Goal: Transaction & Acquisition: Book appointment/travel/reservation

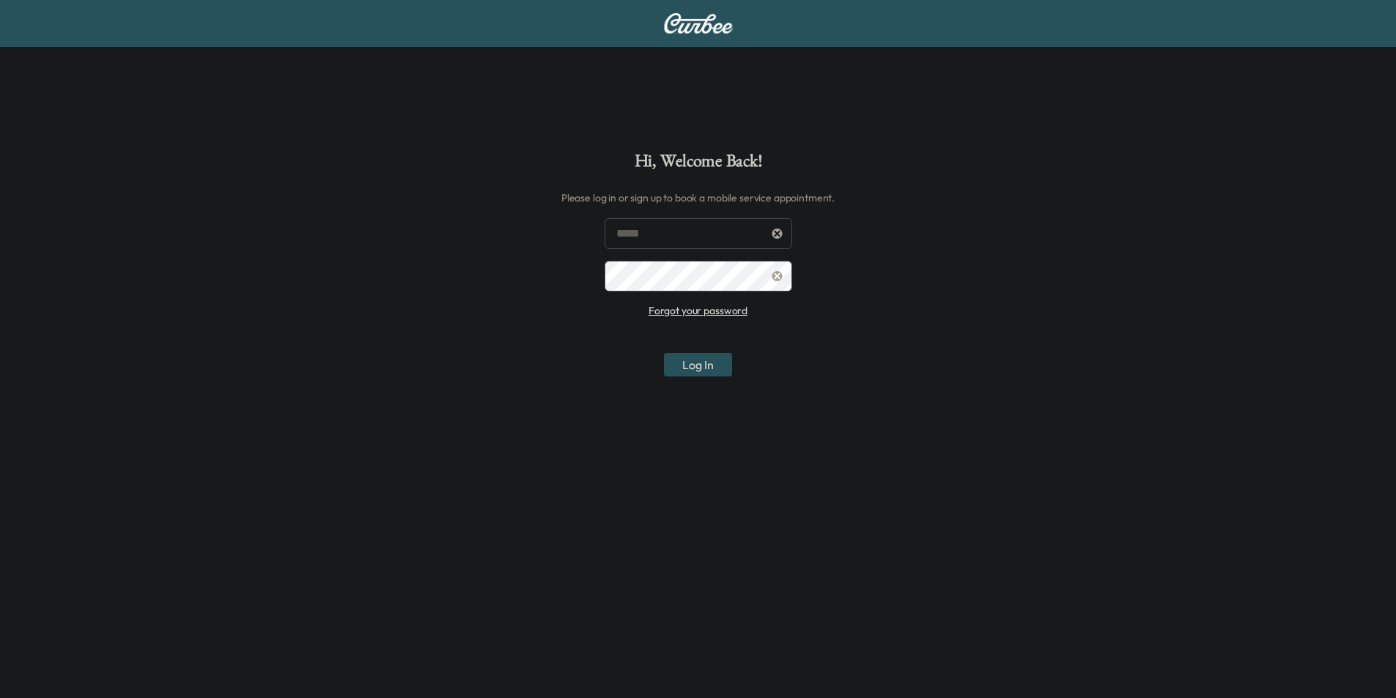
type input "**********"
click at [708, 372] on button "Log In" at bounding box center [698, 364] width 68 height 23
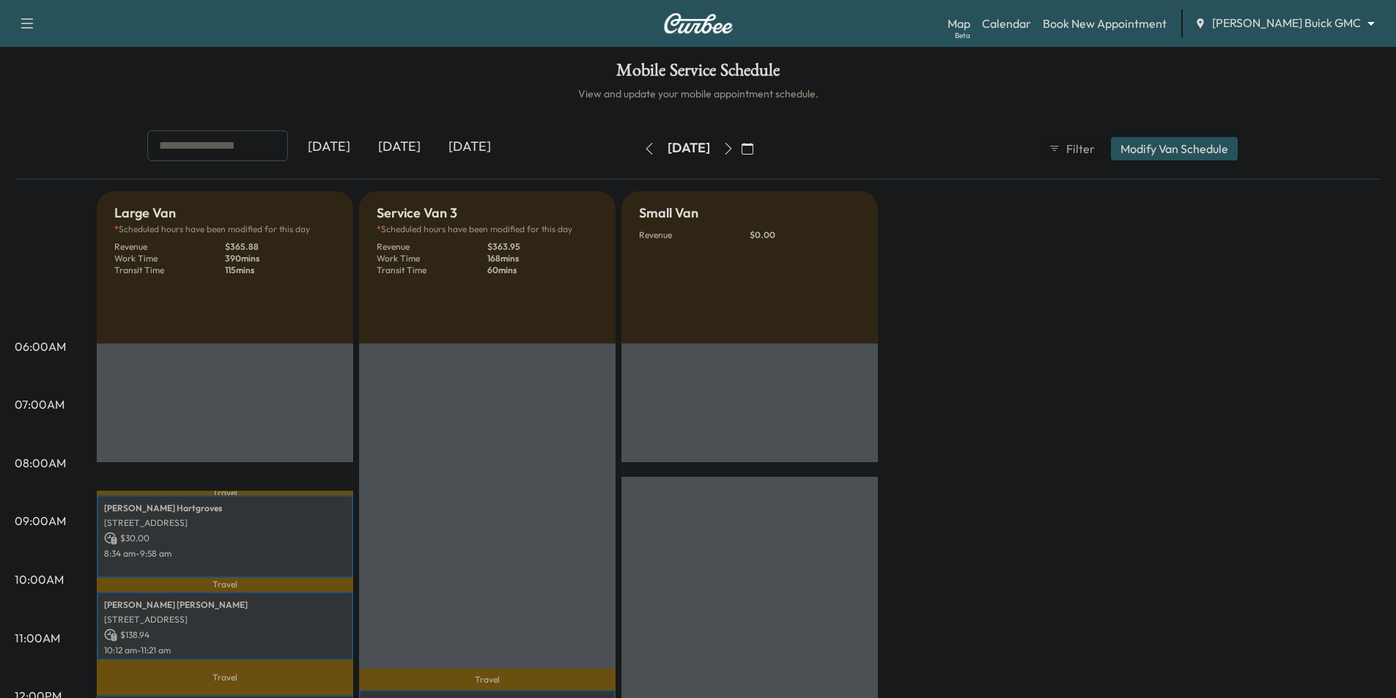
click at [1279, 28] on body "Support Log Out Map Beta Calendar Book New Appointment [PERSON_NAME] Buick GMC …" at bounding box center [698, 349] width 1396 height 698
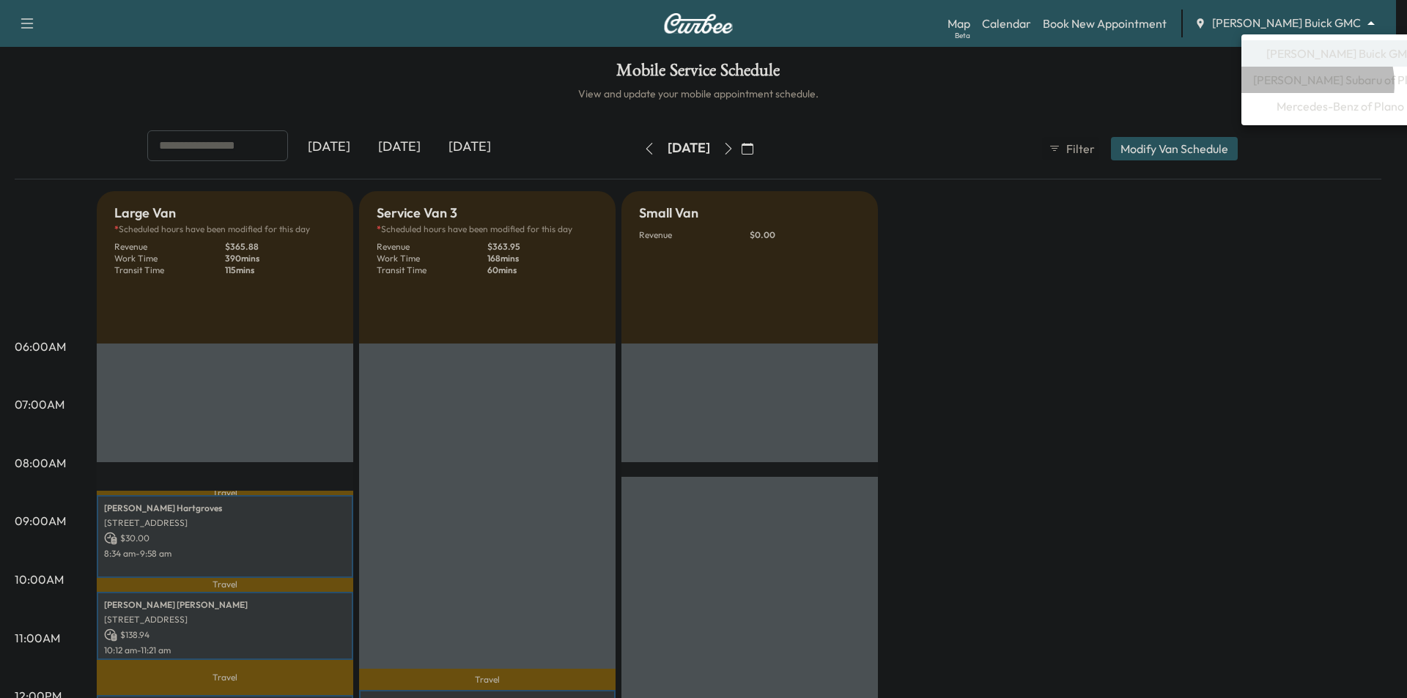
click at [1309, 84] on span "[PERSON_NAME] Subaru of Plano" at bounding box center [1340, 80] width 174 height 18
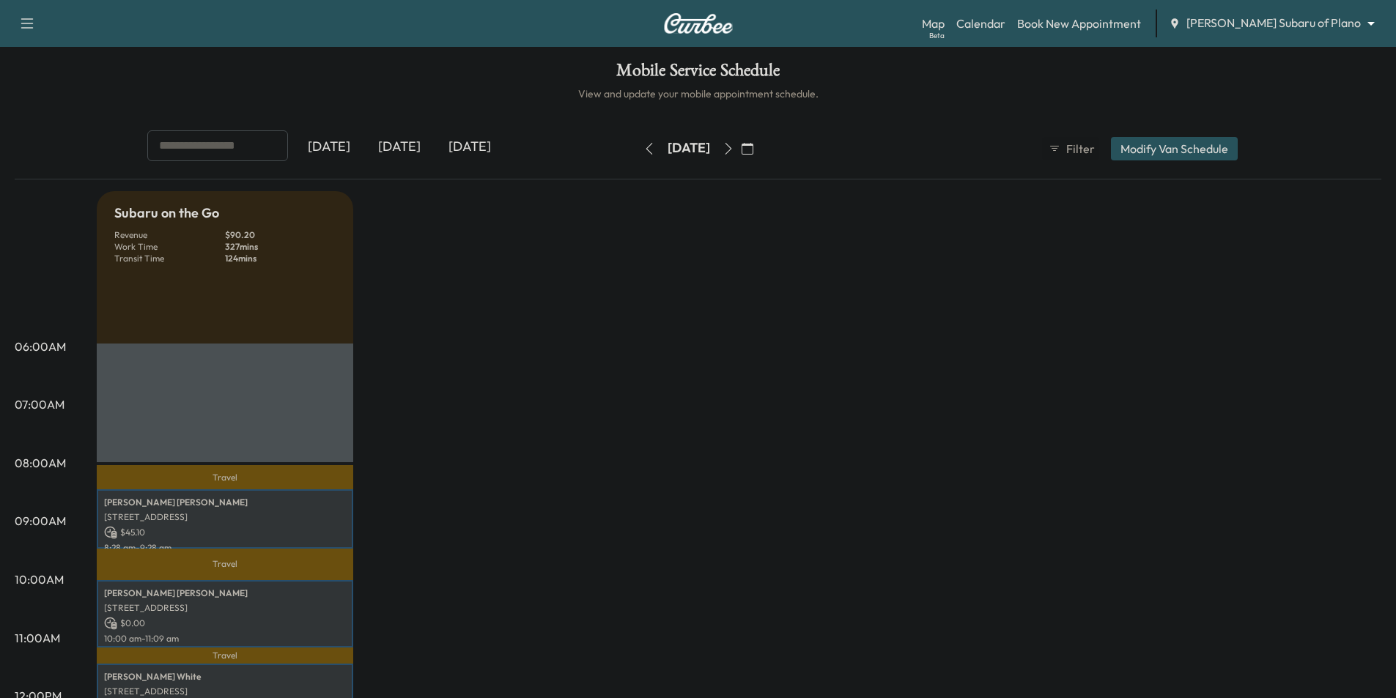
scroll to position [440, 0]
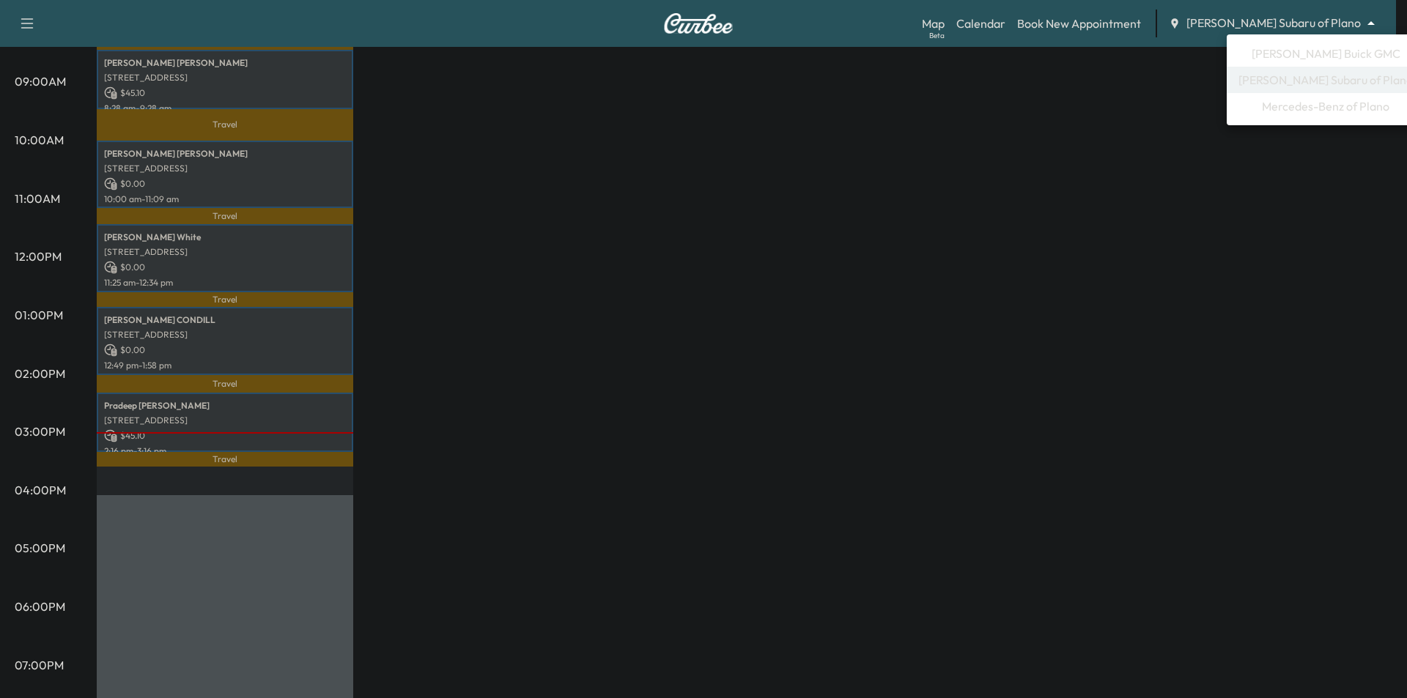
click at [1290, 56] on span "[PERSON_NAME] Buick GMC" at bounding box center [1326, 54] width 149 height 18
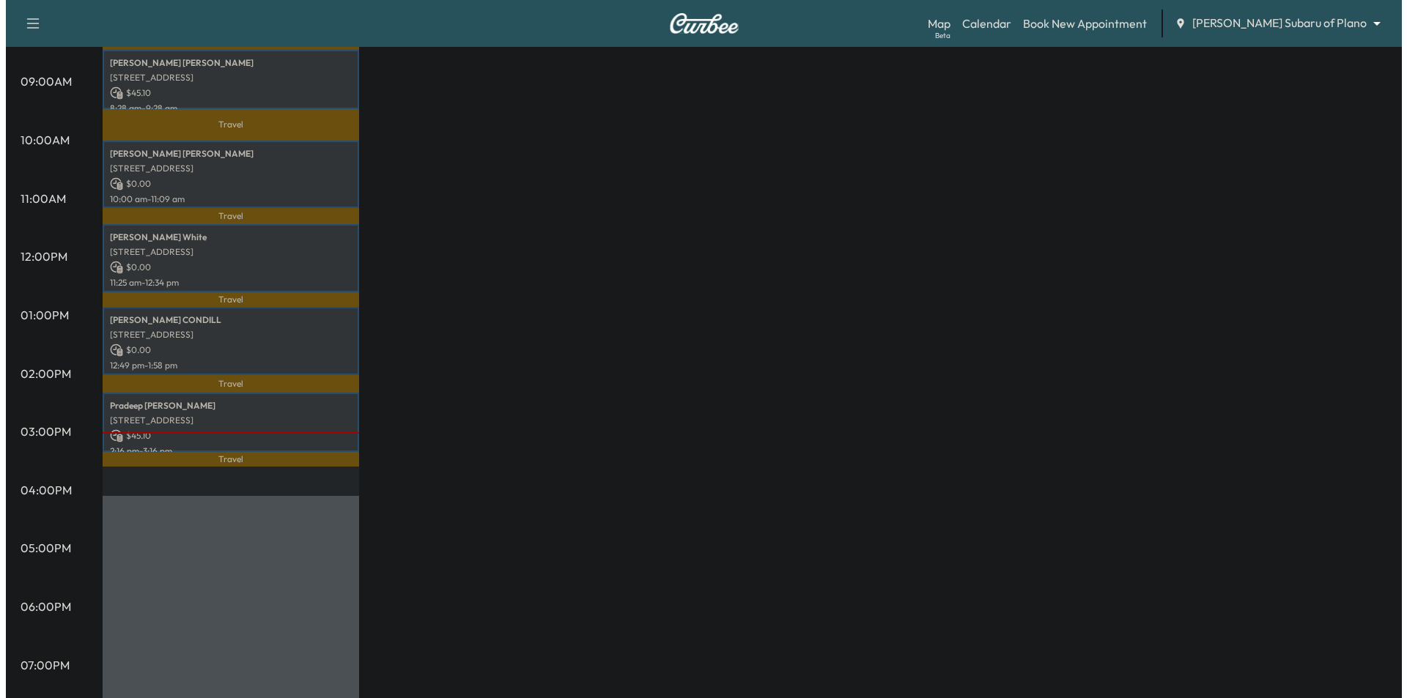
scroll to position [0, 0]
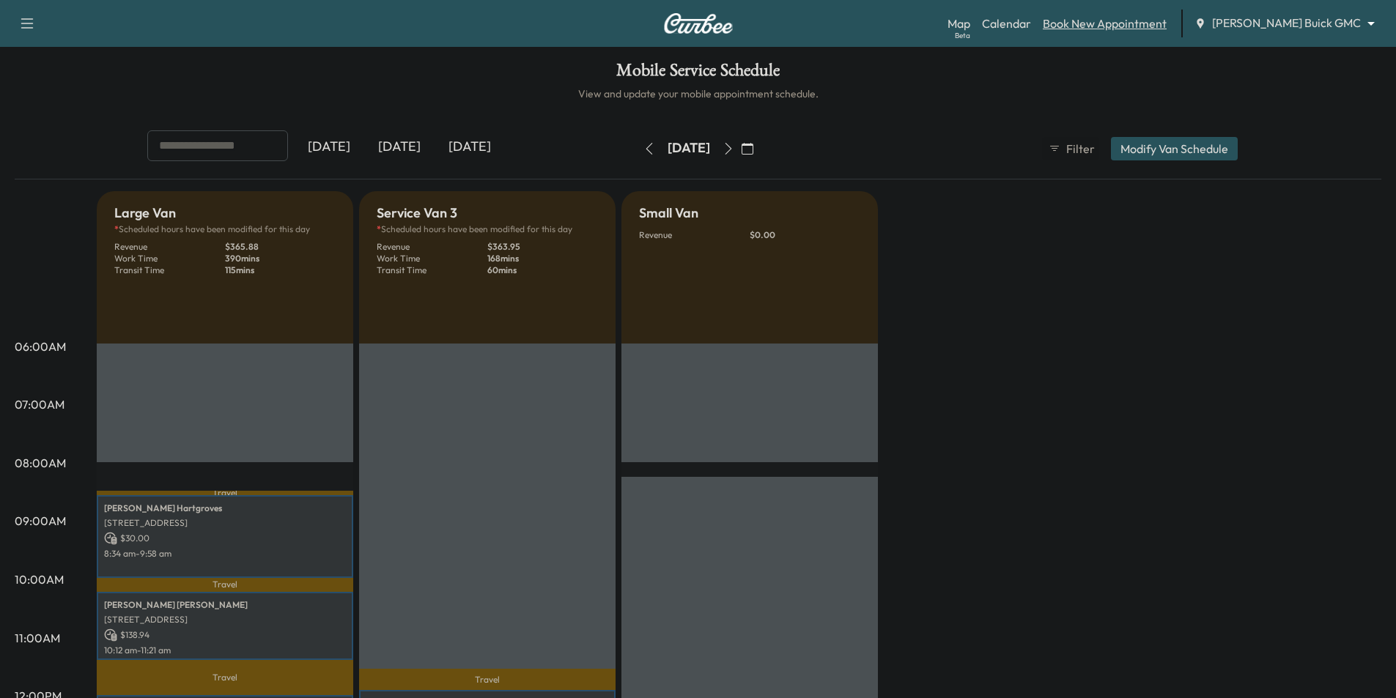
click at [1124, 25] on link "Book New Appointment" at bounding box center [1105, 24] width 124 height 18
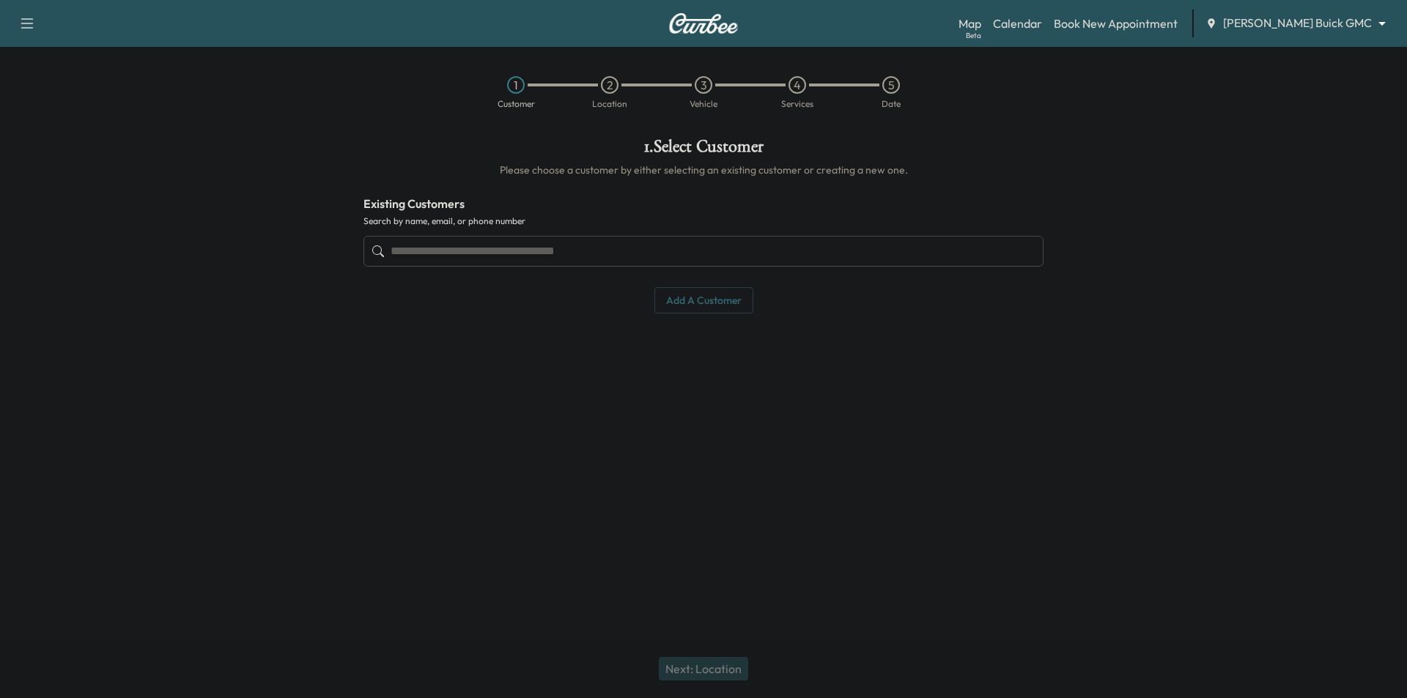
click at [613, 245] on input "text" at bounding box center [703, 251] width 680 height 31
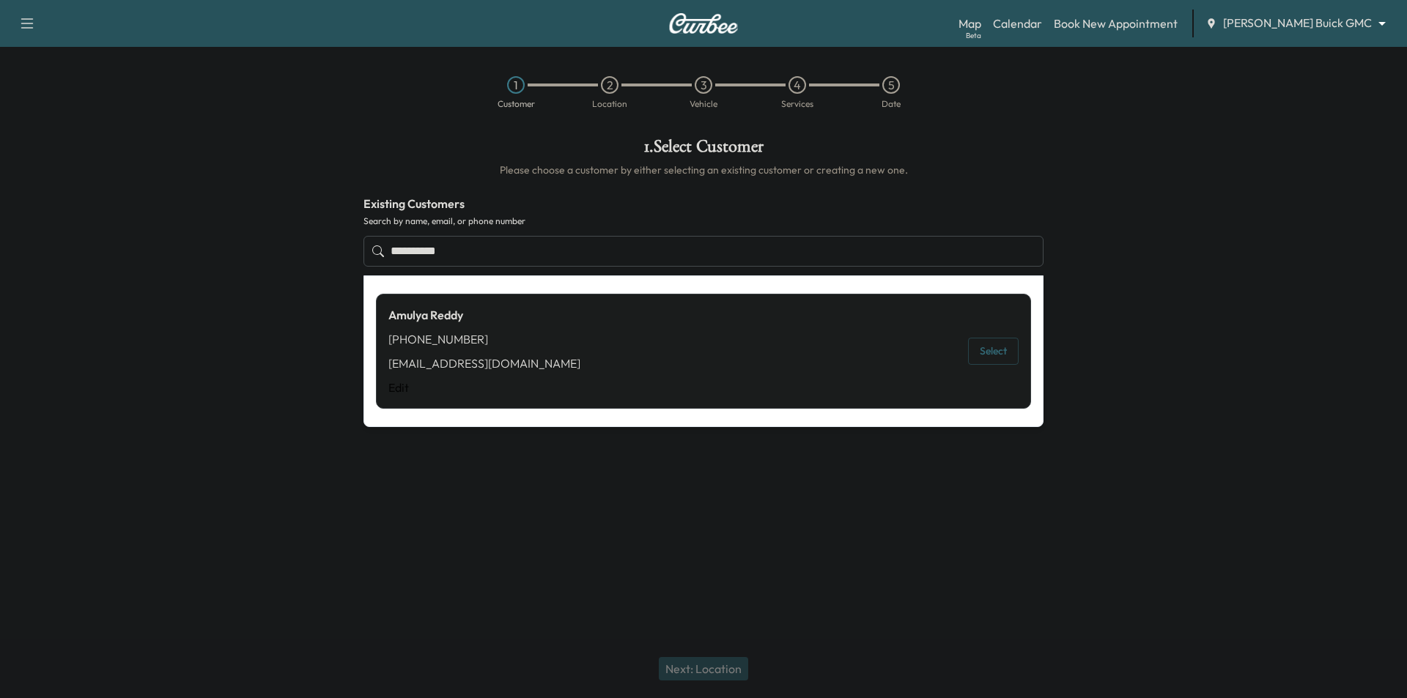
click at [986, 348] on button "Select" at bounding box center [993, 351] width 51 height 27
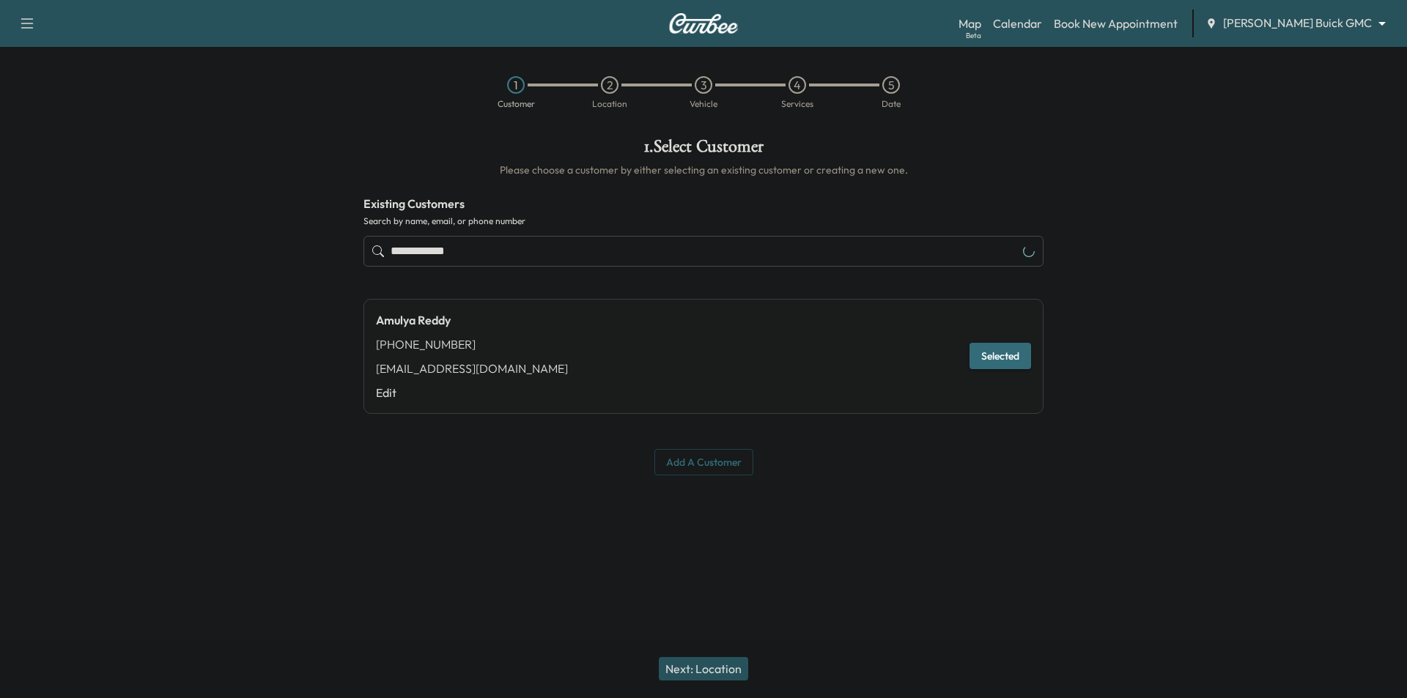
type input "**********"
click at [727, 661] on button "Next: Location" at bounding box center [703, 668] width 89 height 23
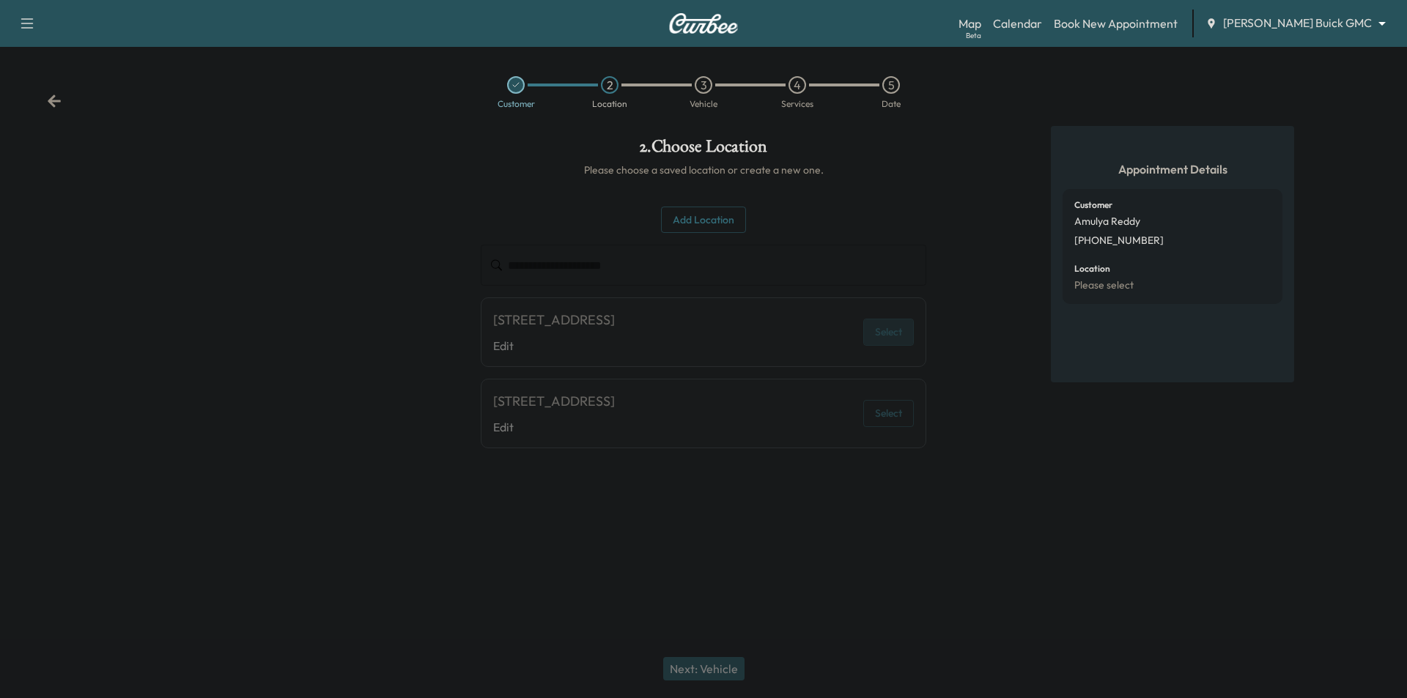
click at [891, 339] on button "Select" at bounding box center [888, 332] width 51 height 27
click at [886, 343] on button "Select" at bounding box center [888, 332] width 51 height 27
click at [58, 106] on icon at bounding box center [54, 101] width 15 height 15
